Goal: Task Accomplishment & Management: Manage account settings

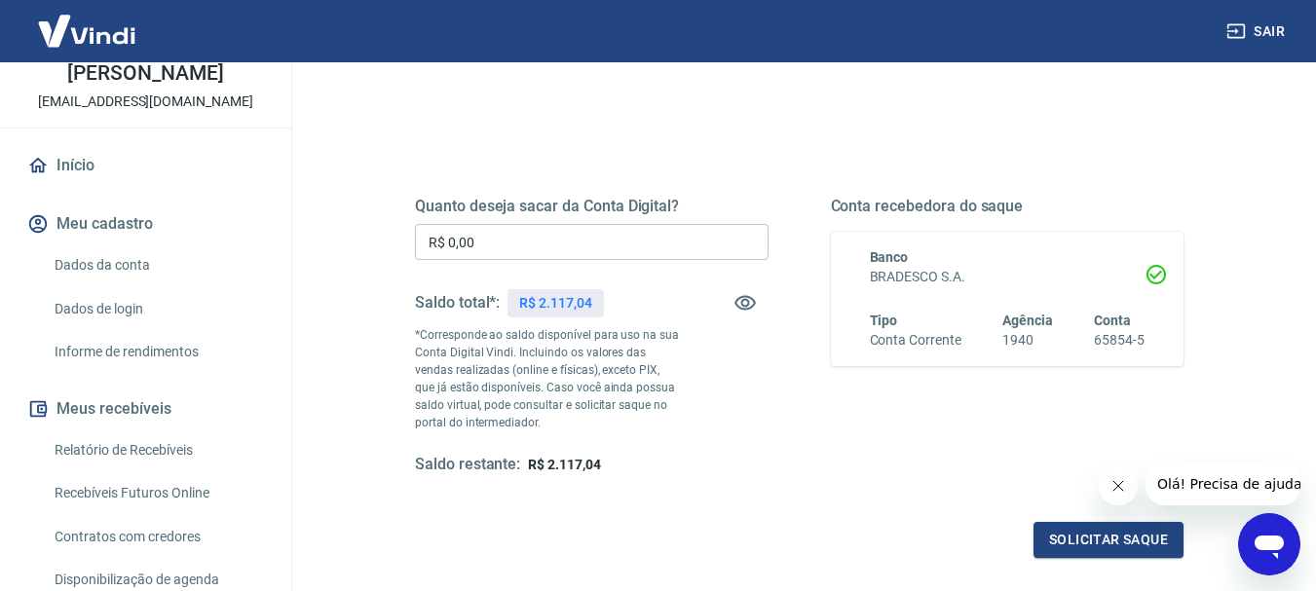
scroll to position [195, 0]
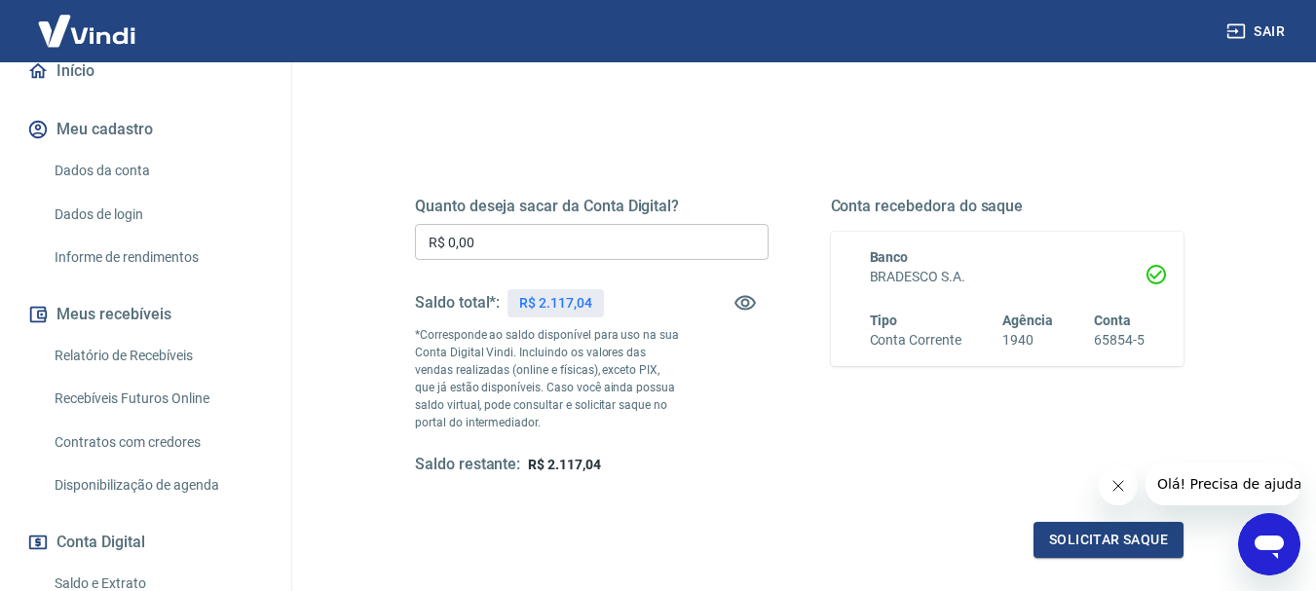
click at [126, 371] on link "Relatório de Recebíveis" at bounding box center [157, 356] width 221 height 40
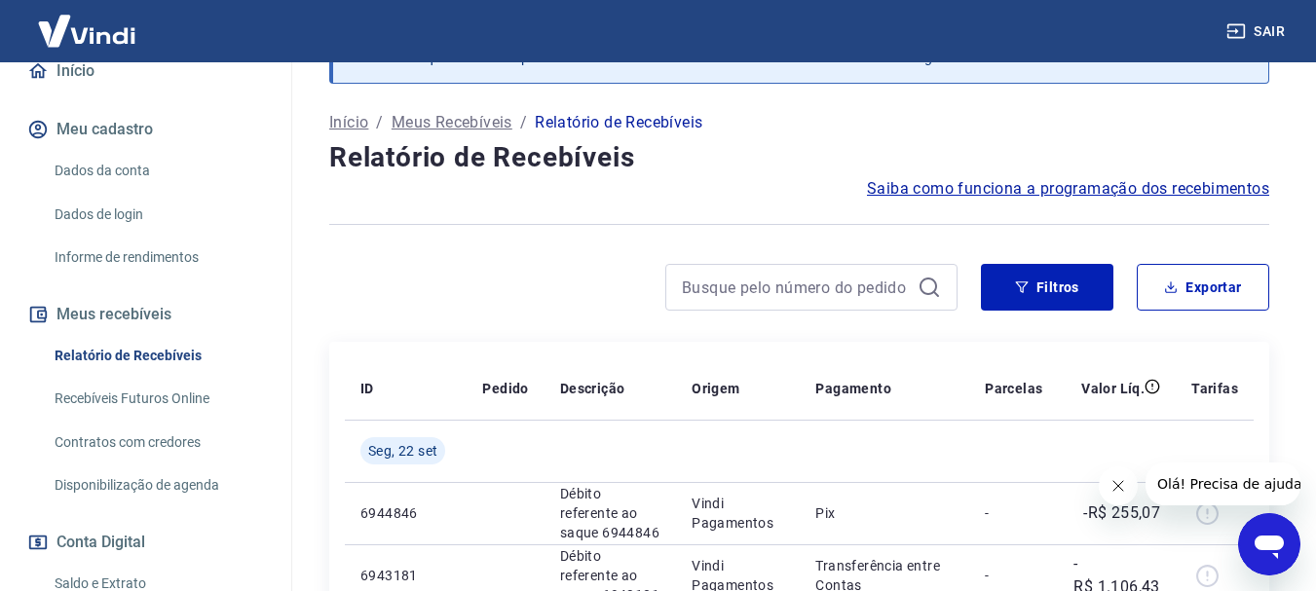
scroll to position [195, 0]
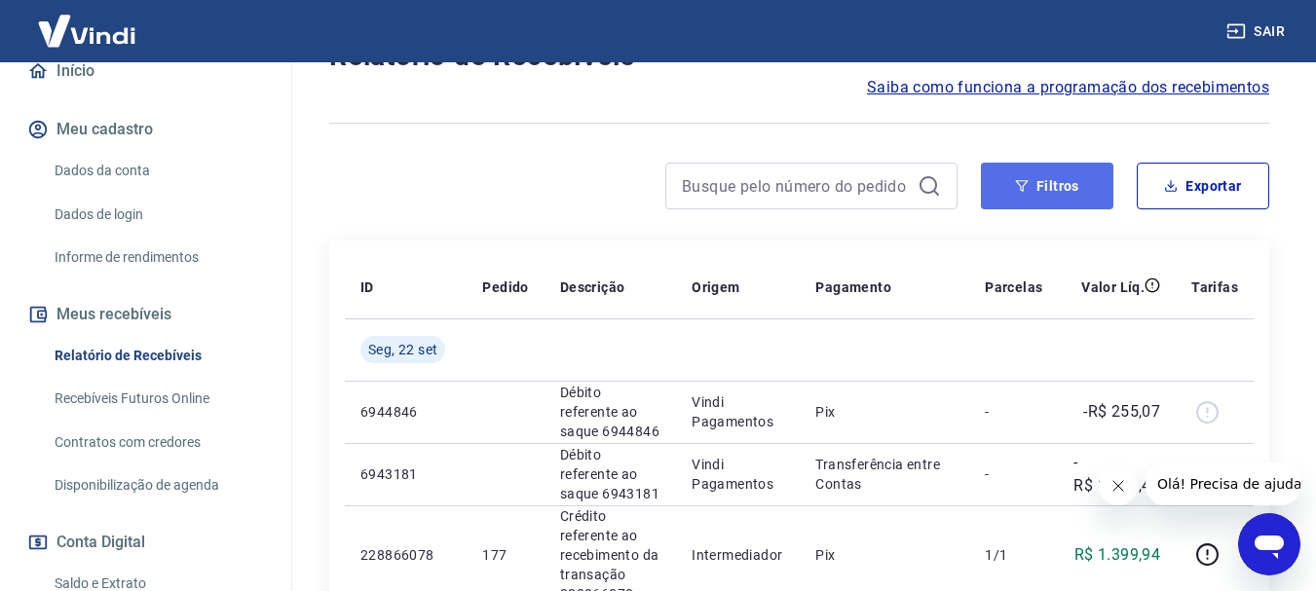
click at [1066, 184] on button "Filtros" at bounding box center [1047, 186] width 132 height 47
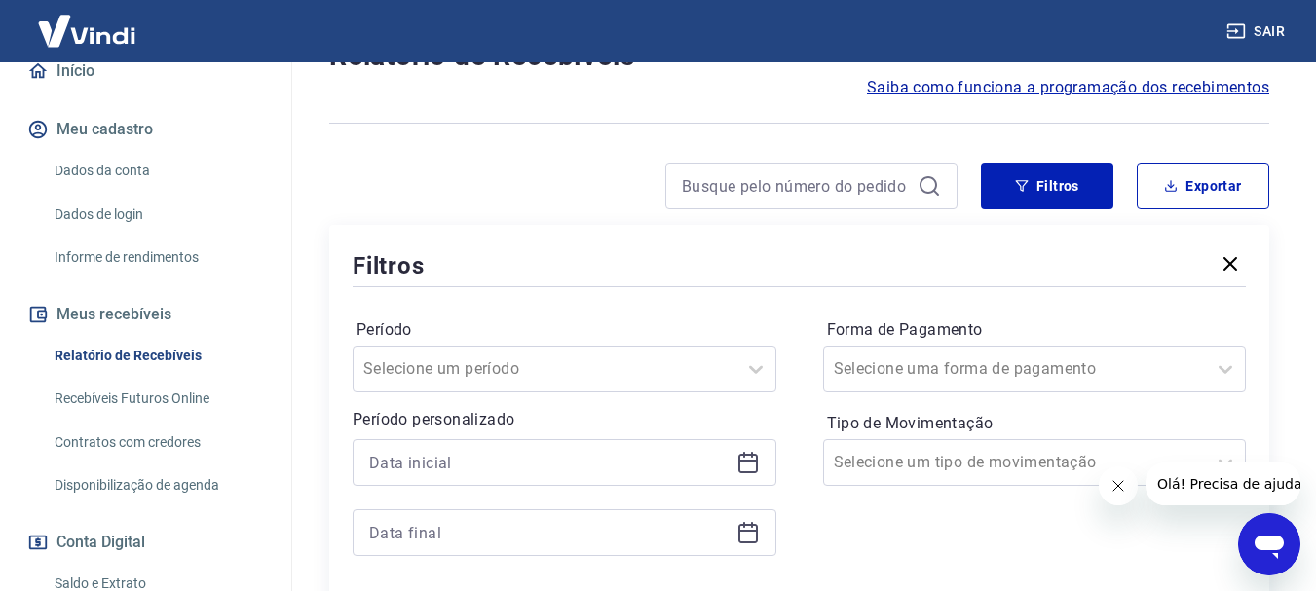
click at [740, 465] on icon at bounding box center [747, 462] width 23 height 23
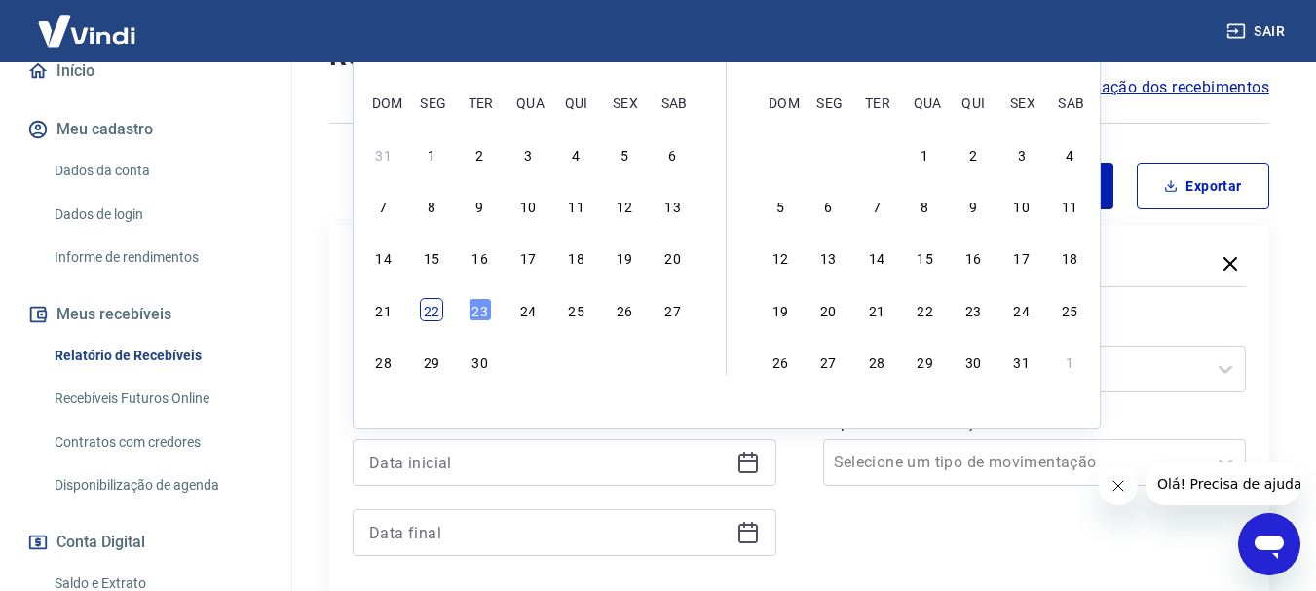
click at [436, 309] on div "22" at bounding box center [431, 309] width 23 height 23
click at [436, 309] on div "Período Selecione um período Período personalizado Previous Month Next Month [D…" at bounding box center [799, 447] width 893 height 312
type input "[DATE]"
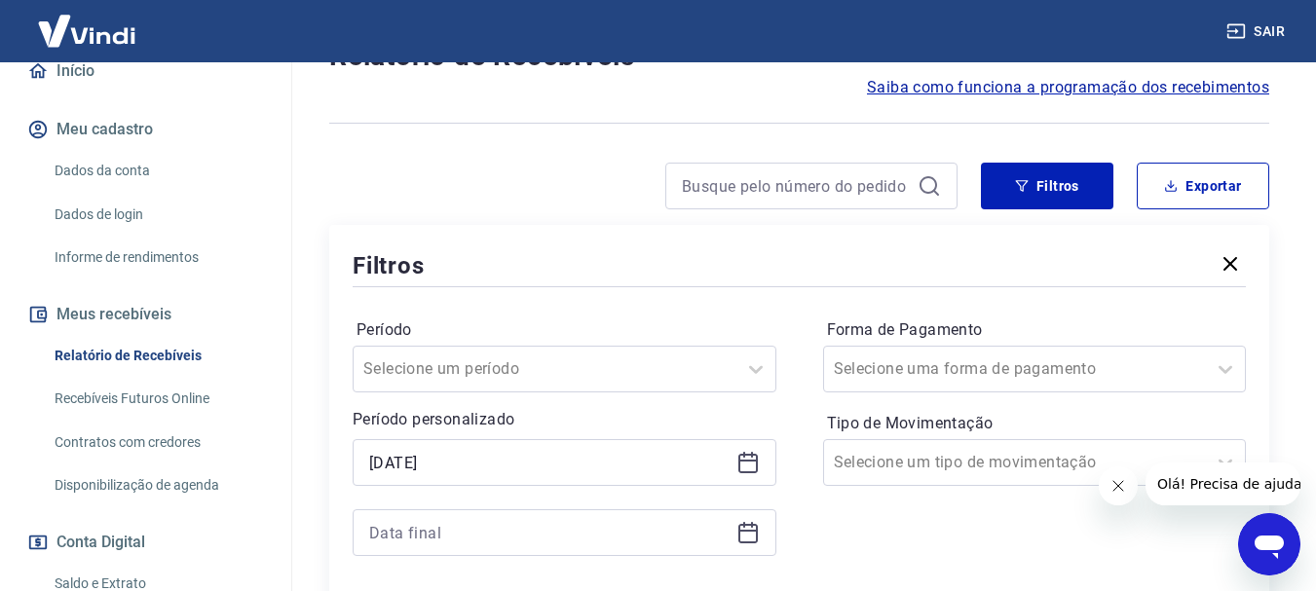
click at [753, 531] on icon at bounding box center [747, 531] width 19 height 2
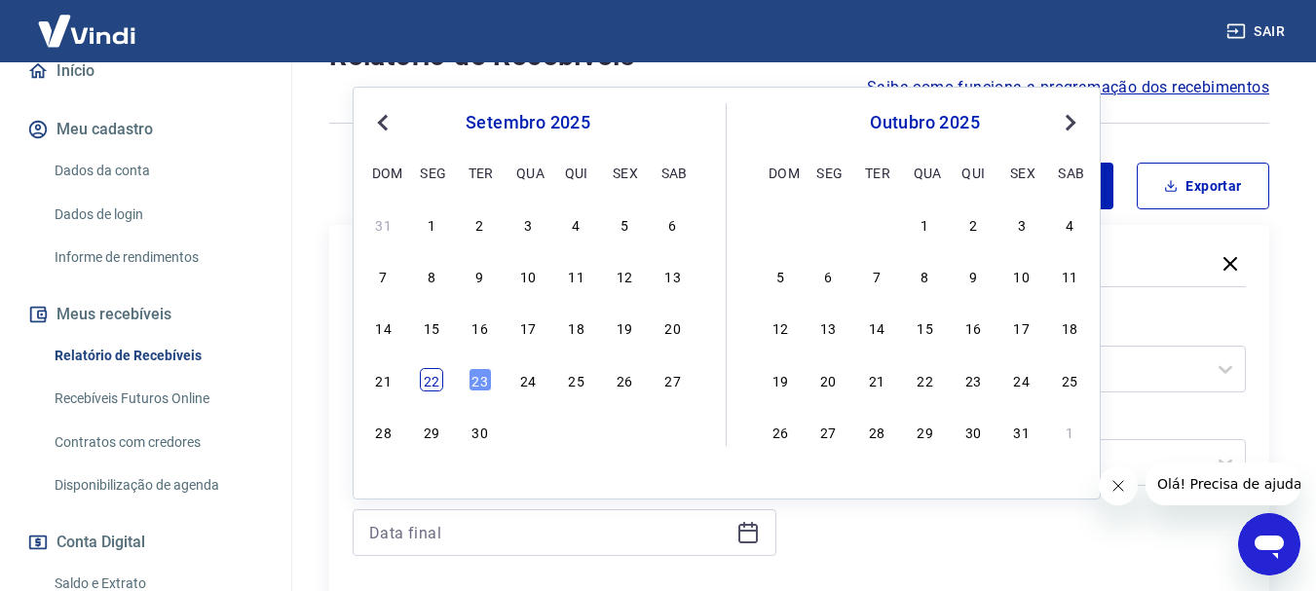
click at [425, 386] on div "22" at bounding box center [431, 379] width 23 height 23
click at [425, 386] on div "Selecione um período" at bounding box center [565, 369] width 424 height 47
type input "[DATE]"
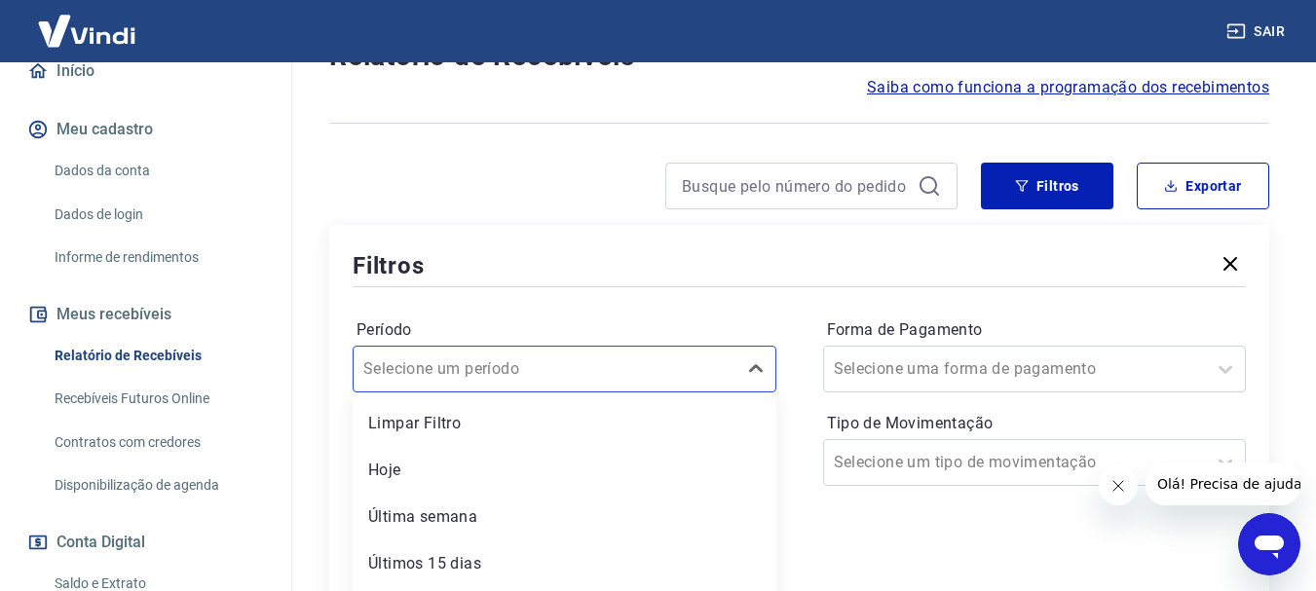
scroll to position [288, 0]
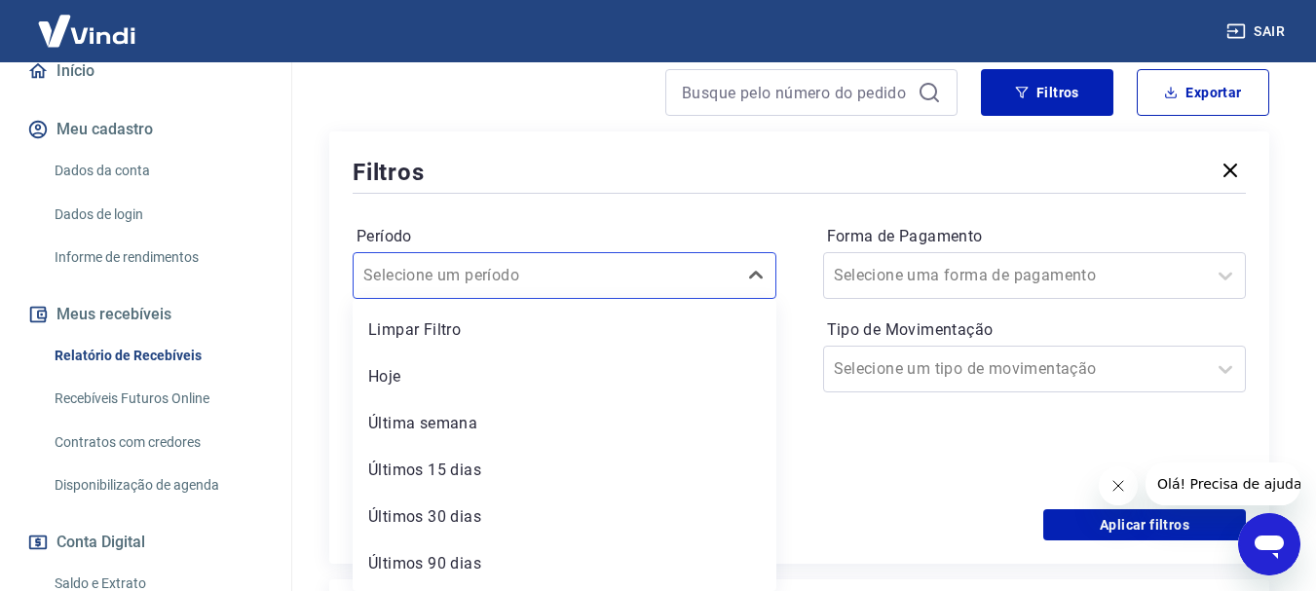
click at [828, 418] on div "Forma de Pagamento Selecione uma forma de pagamento Tipo de Movimentação Seleci…" at bounding box center [1035, 353] width 424 height 265
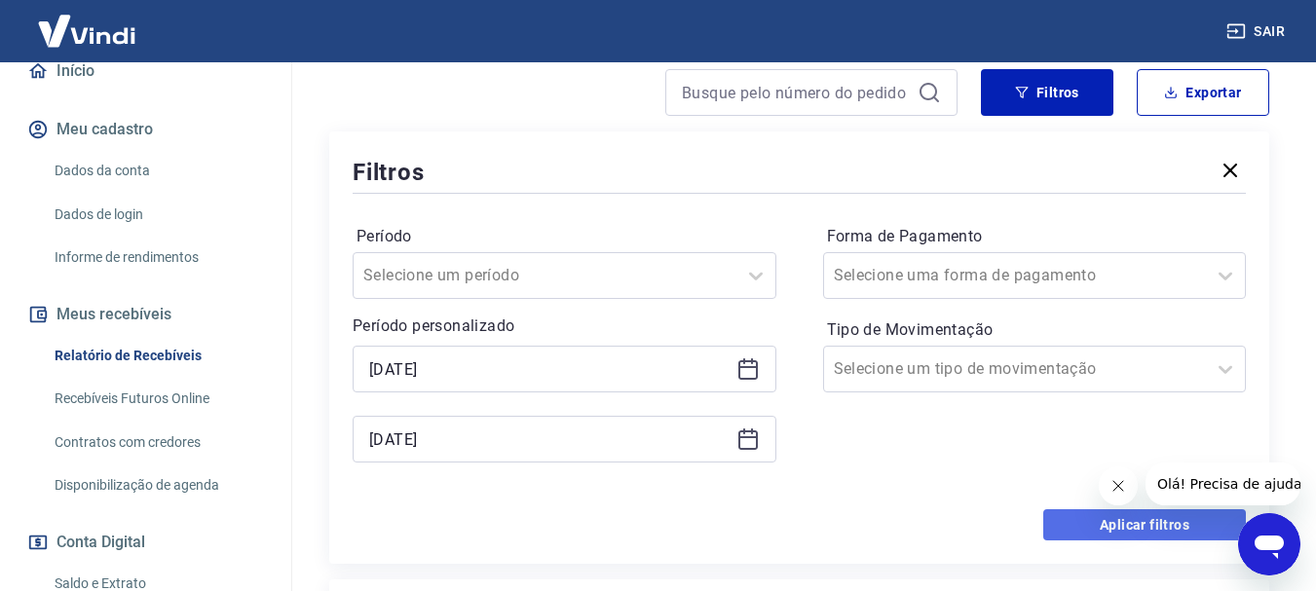
click at [1123, 514] on button "Aplicar filtros" at bounding box center [1144, 524] width 203 height 31
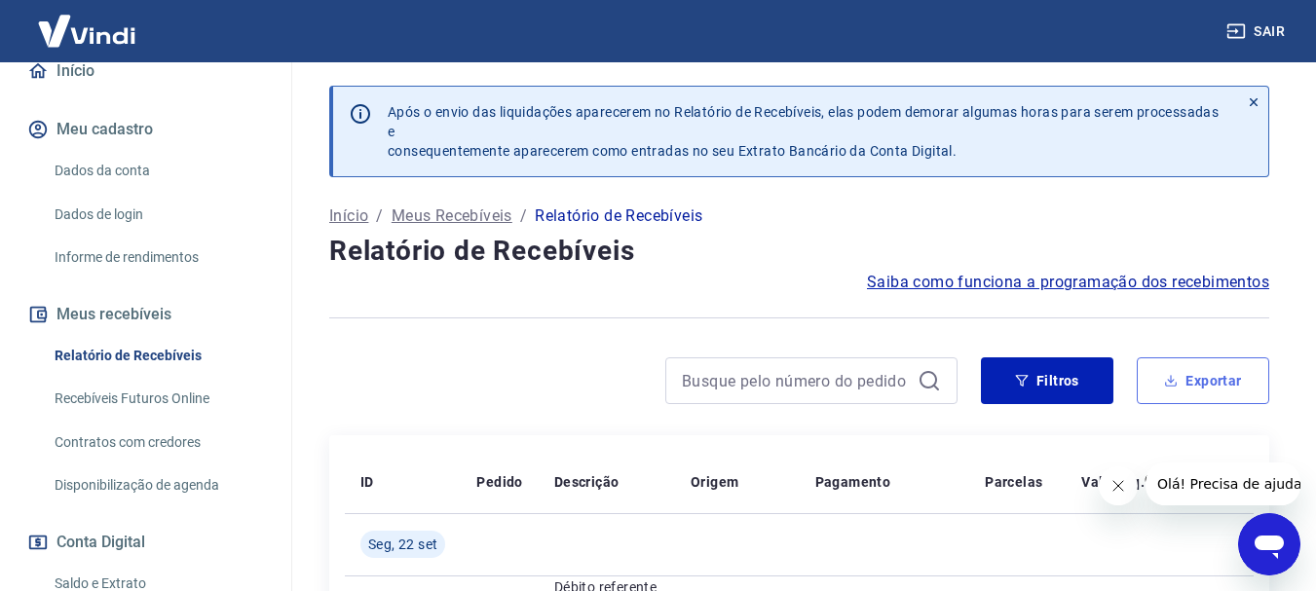
click at [1164, 386] on icon "button" at bounding box center [1171, 381] width 14 height 14
type input "[DATE]"
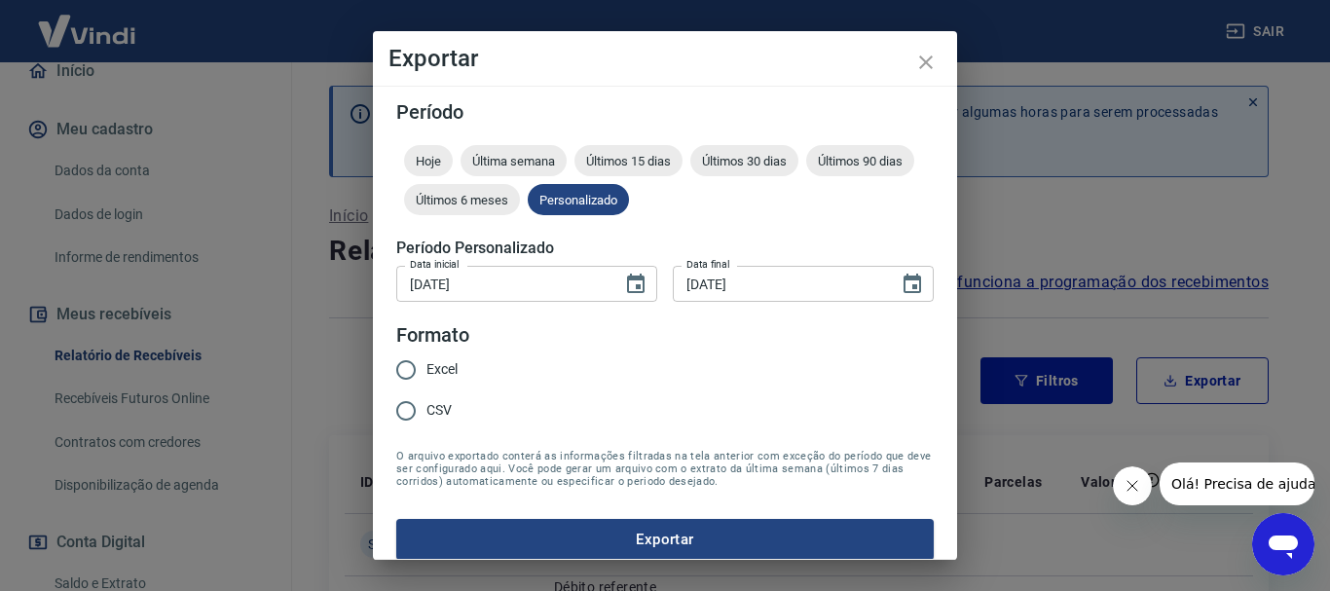
click at [456, 373] on span "Excel" at bounding box center [442, 369] width 31 height 20
click at [427, 373] on input "Excel" at bounding box center [406, 370] width 41 height 41
radio input "true"
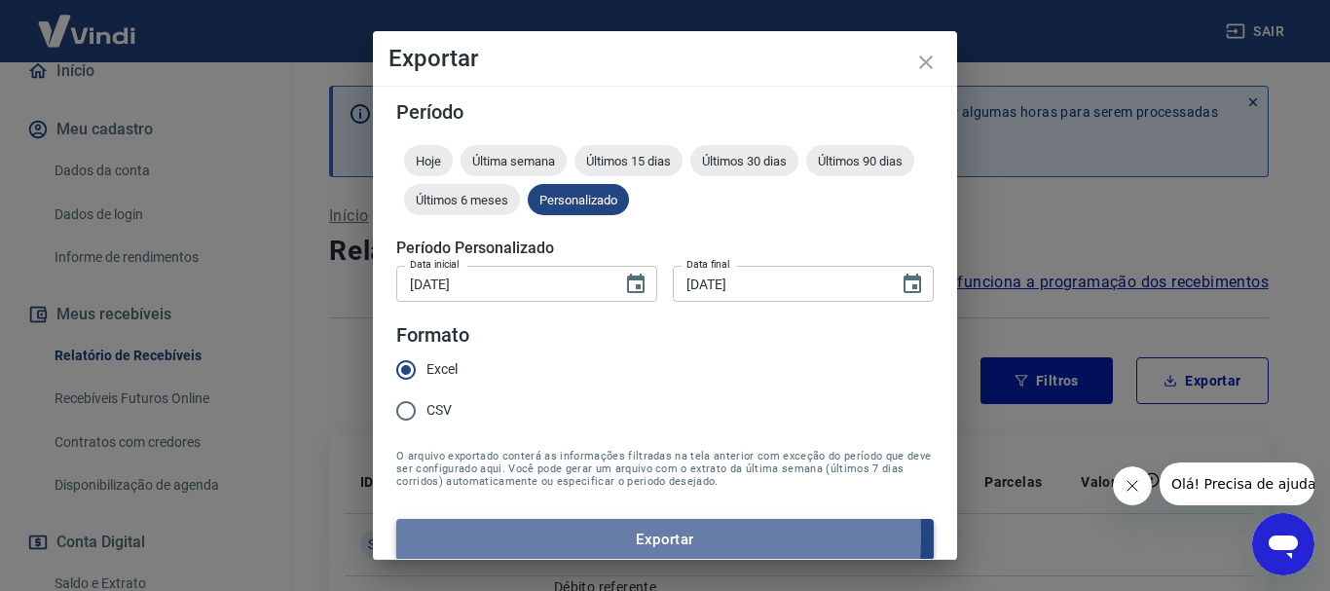
click at [492, 536] on button "Exportar" at bounding box center [665, 539] width 538 height 41
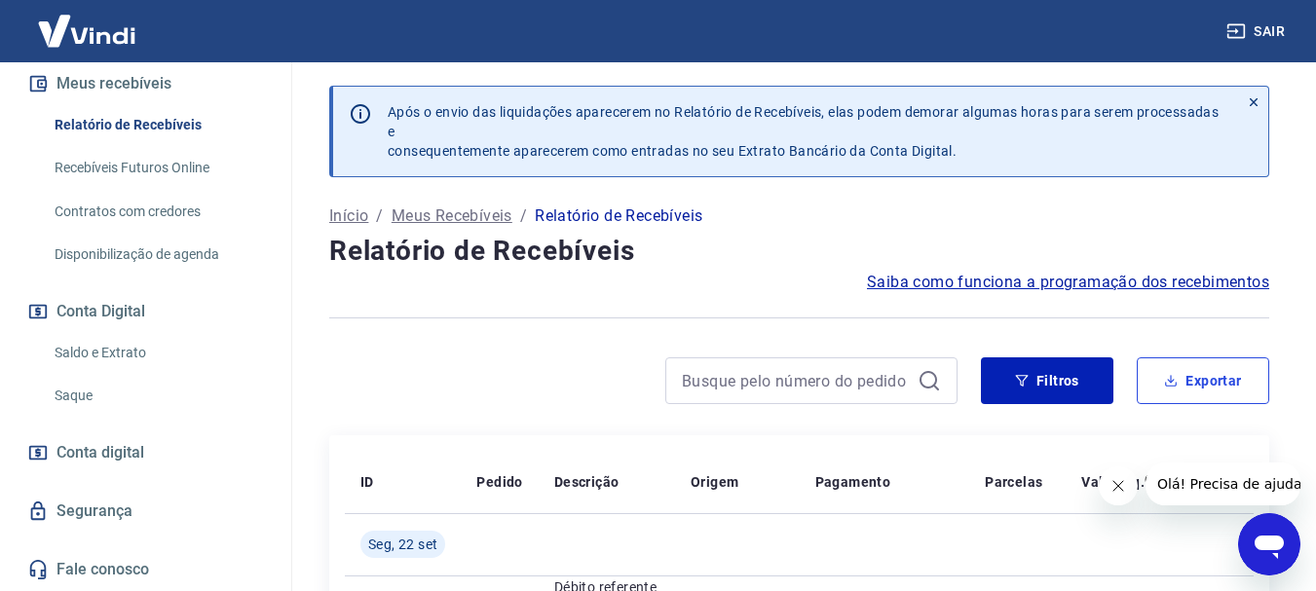
scroll to position [349, 0]
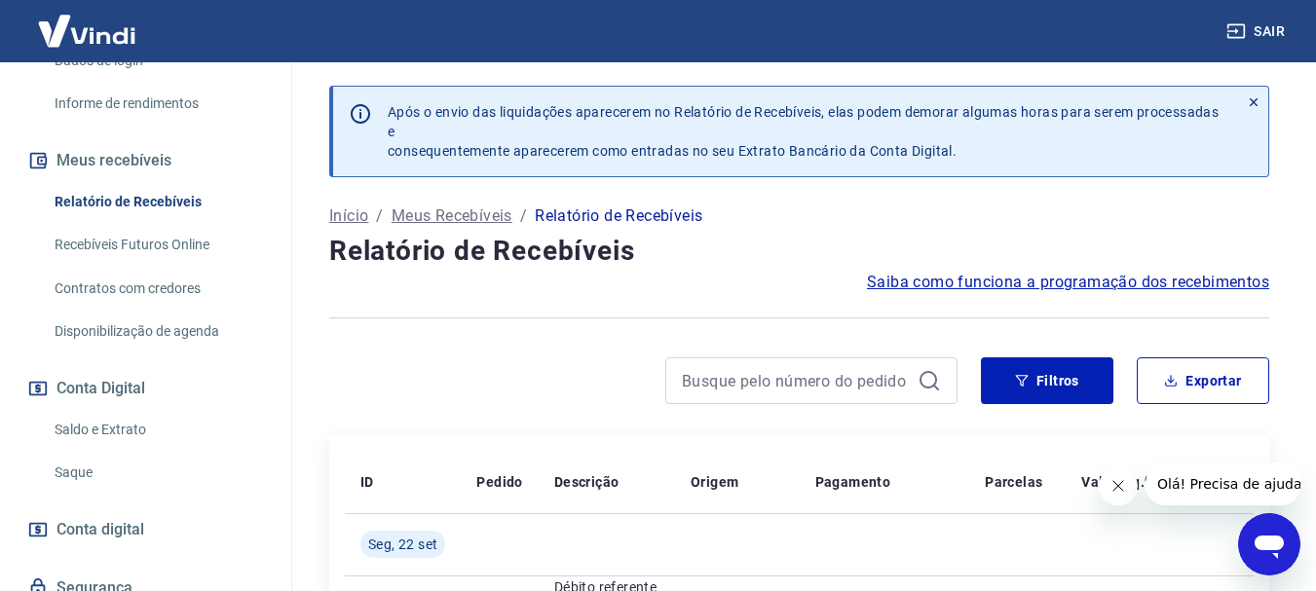
click at [93, 449] on link "Saldo e Extrato" at bounding box center [157, 430] width 221 height 40
